Goal: Task Accomplishment & Management: Complete application form

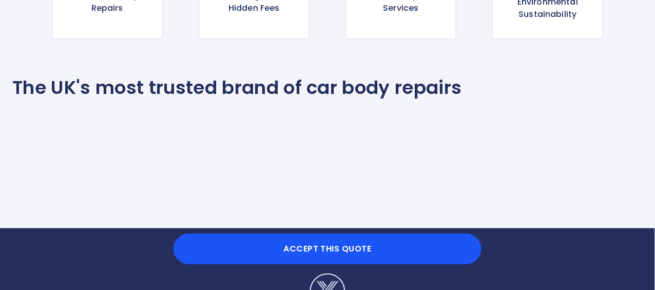
scroll to position [1073, 0]
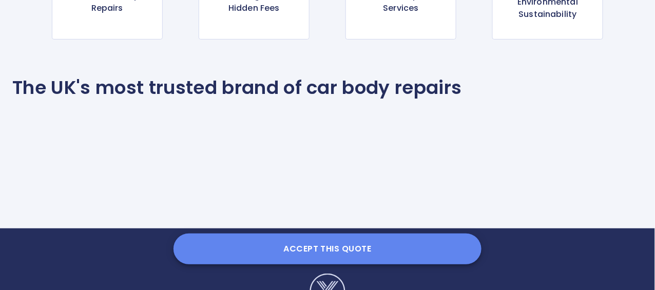
click at [353, 247] on button "Accept this Quote" at bounding box center [328, 249] width 308 height 31
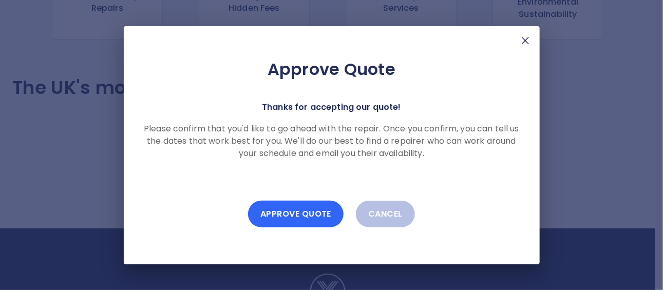
click at [305, 215] on button "Approve Quote" at bounding box center [295, 214] width 95 height 27
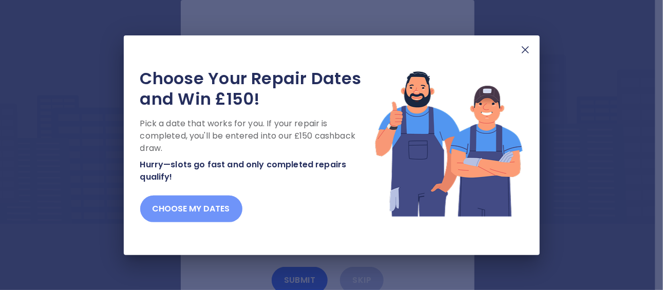
click at [225, 205] on button "Choose my dates" at bounding box center [191, 209] width 102 height 27
click at [213, 209] on button "Choose my dates" at bounding box center [191, 209] width 102 height 27
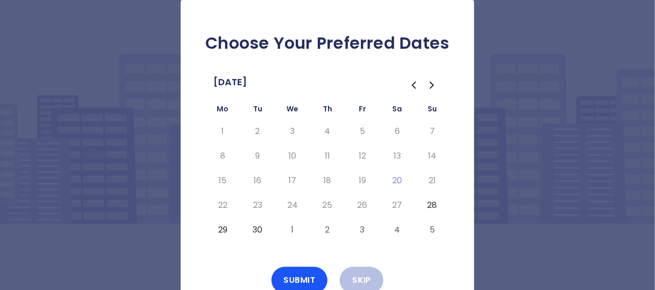
click at [220, 228] on button "29" at bounding box center [223, 230] width 18 height 16
click at [311, 275] on button "Submit" at bounding box center [300, 280] width 56 height 27
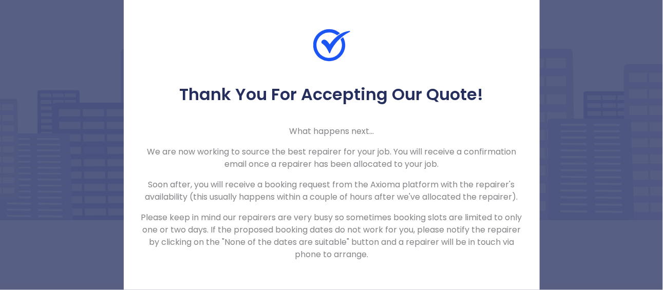
scroll to position [9, 0]
